Goal: Book appointment/travel/reservation

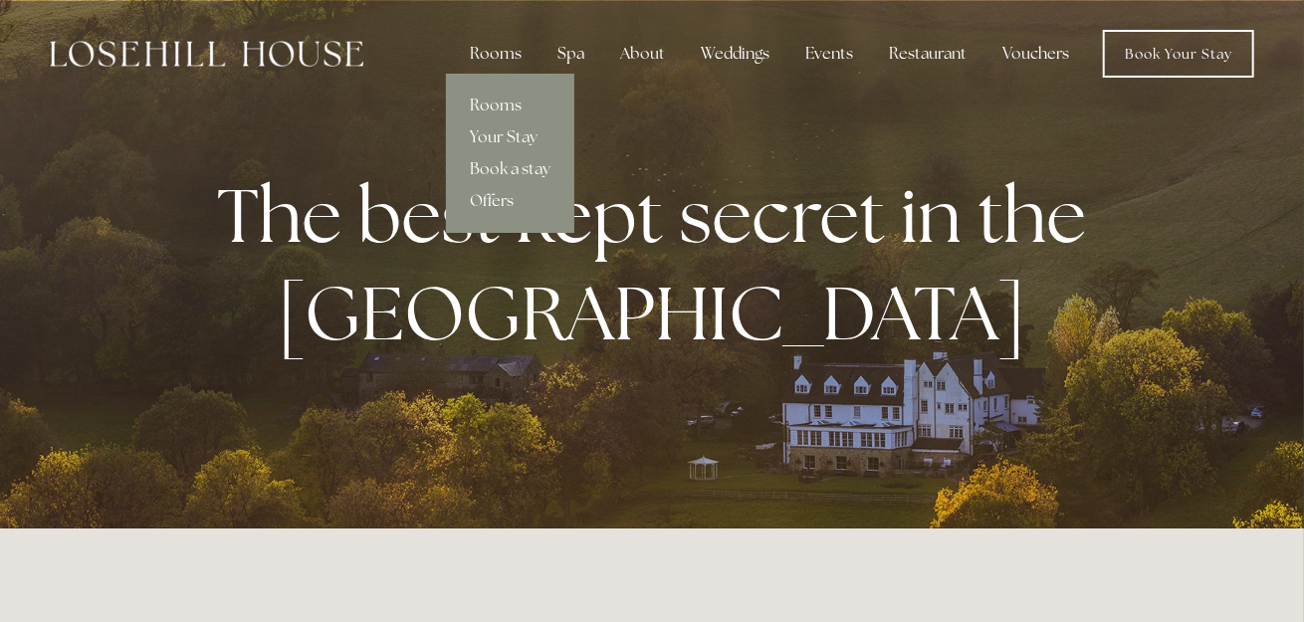
click at [504, 194] on link "Offers" at bounding box center [510, 201] width 128 height 32
click at [511, 105] on link "Rooms" at bounding box center [510, 106] width 128 height 32
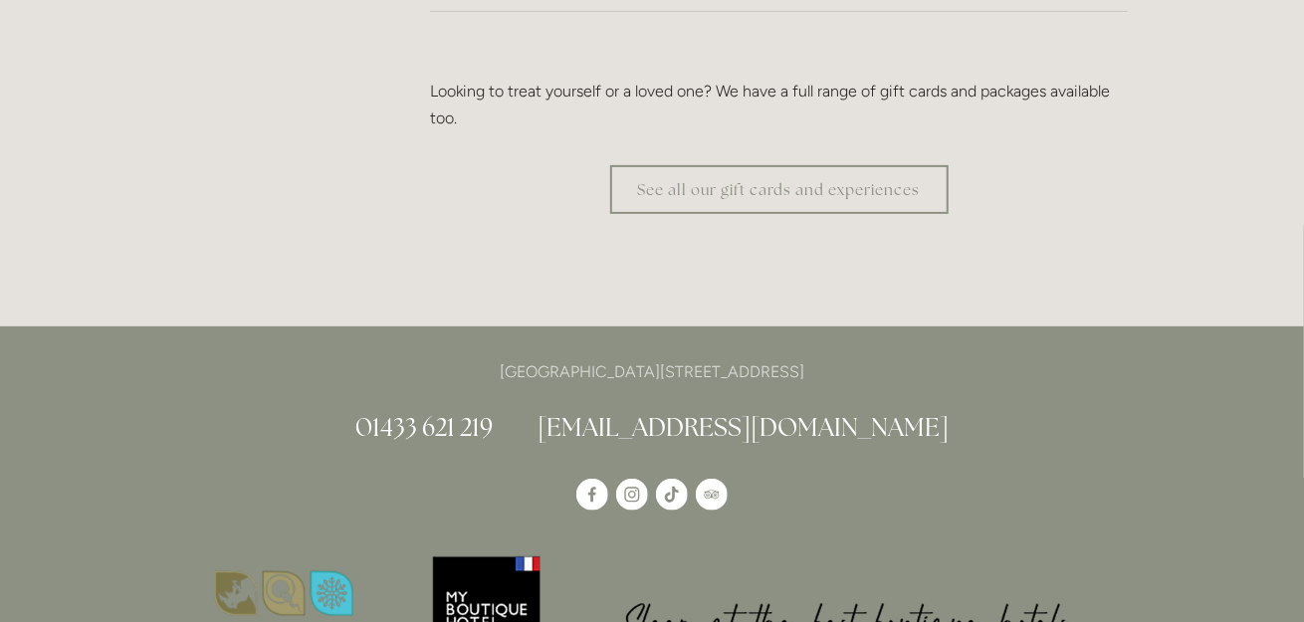
scroll to position [4081, 0]
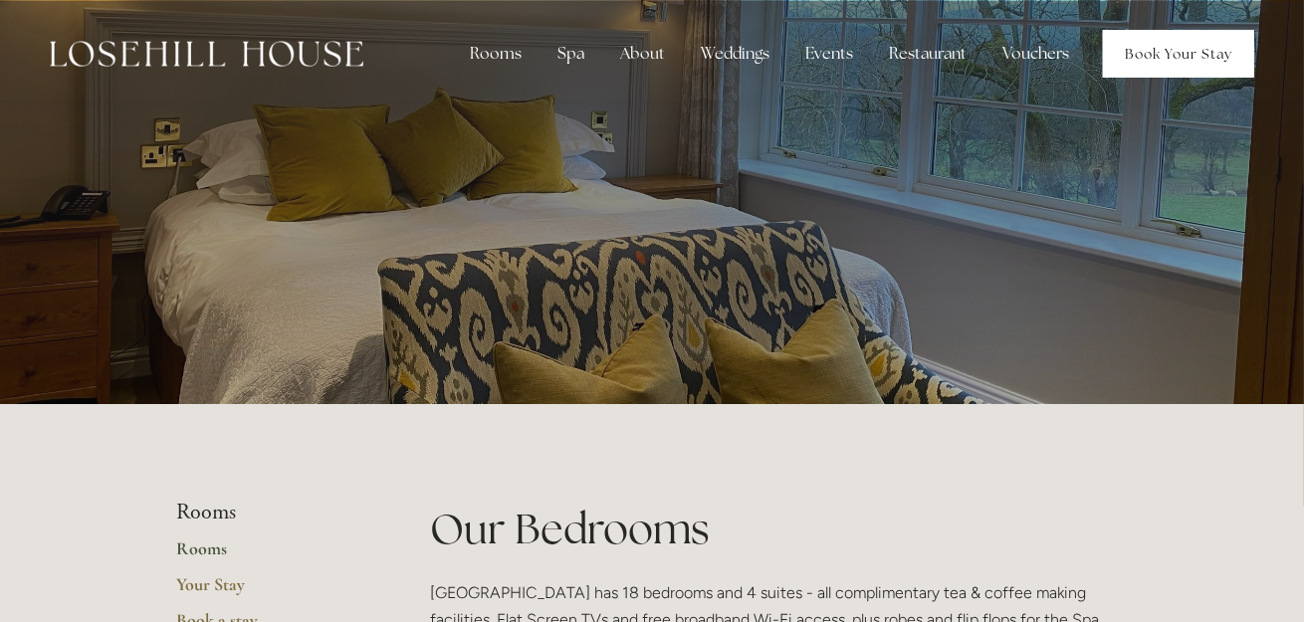
click at [1145, 61] on link "Book Your Stay" at bounding box center [1178, 54] width 151 height 48
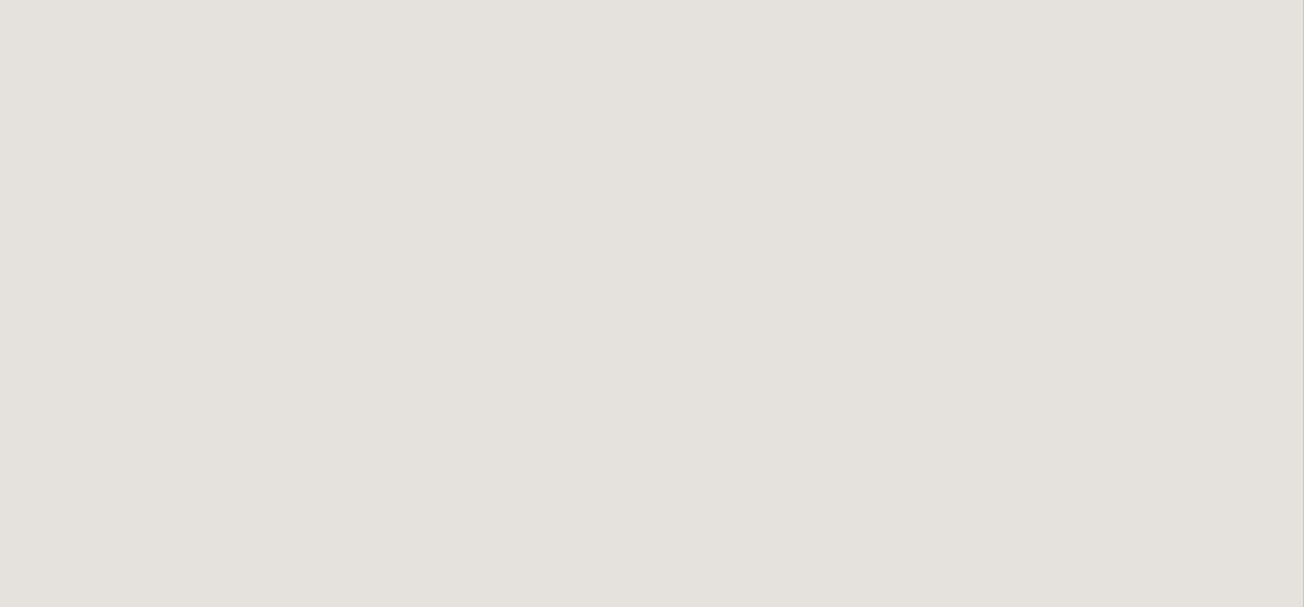
scroll to position [796, 0]
